Goal: Task Accomplishment & Management: Use online tool/utility

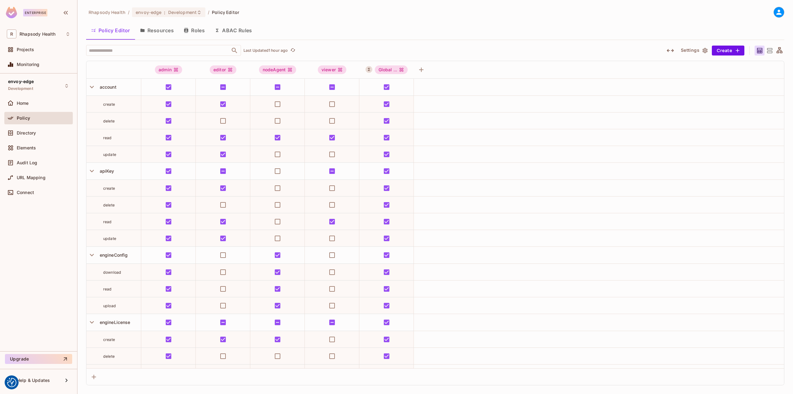
click at [36, 122] on div "Policy" at bounding box center [38, 118] width 68 height 12
click at [31, 138] on div "Directory" at bounding box center [38, 133] width 68 height 12
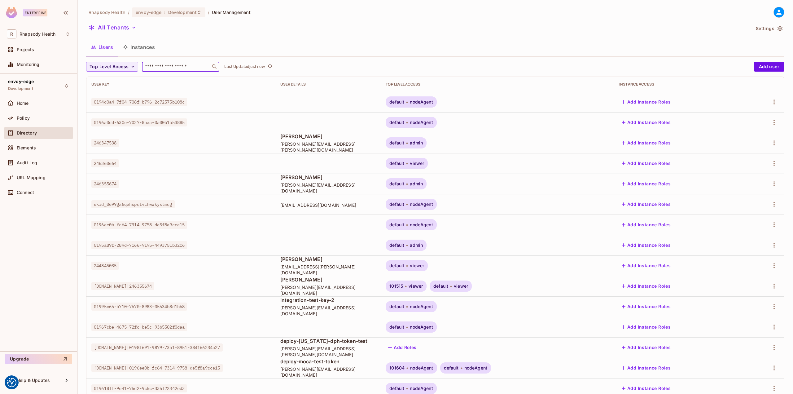
click at [183, 65] on input "text" at bounding box center [176, 67] width 65 height 6
type input "****"
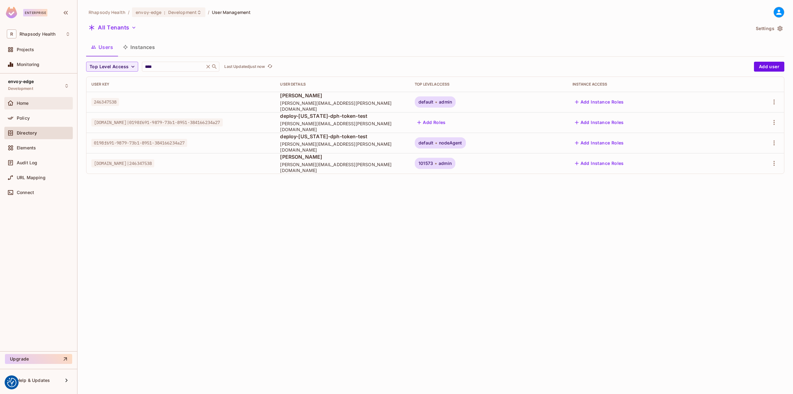
click at [16, 100] on div at bounding box center [12, 102] width 10 height 7
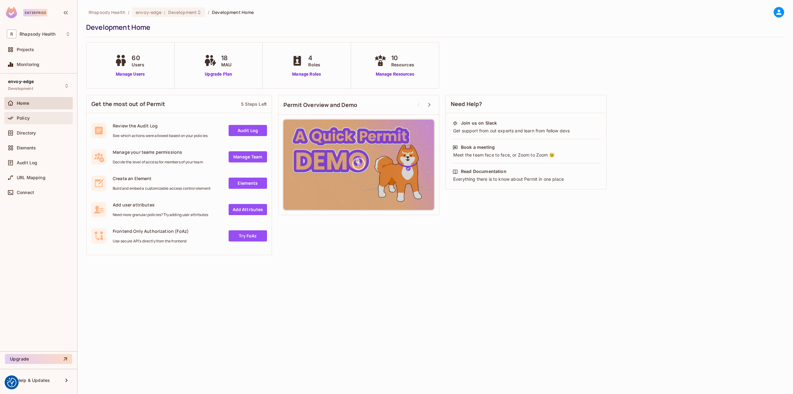
click at [16, 114] on div "Policy" at bounding box center [38, 118] width 68 height 12
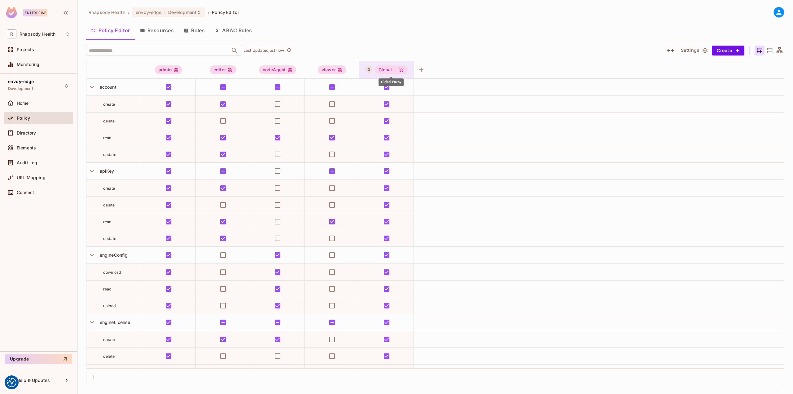
drag, startPoint x: 389, startPoint y: 71, endPoint x: 381, endPoint y: 71, distance: 8.4
click at [381, 71] on div "Global ..." at bounding box center [391, 69] width 33 height 9
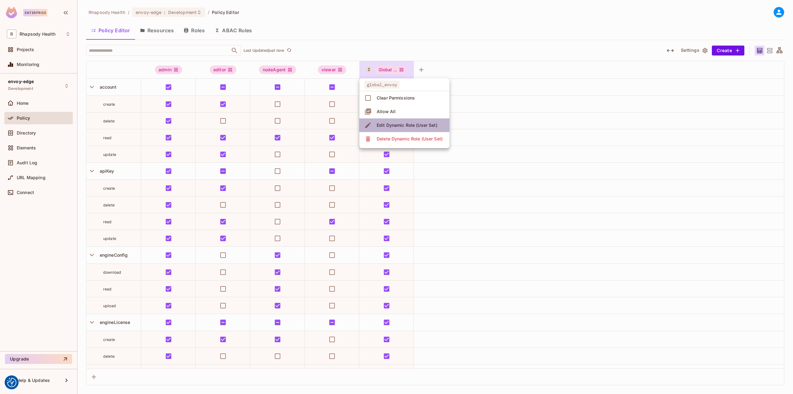
click at [403, 128] on div "Edit Dynamic Role (User Set)" at bounding box center [407, 125] width 61 height 6
